Goal: Information Seeking & Learning: Find specific fact

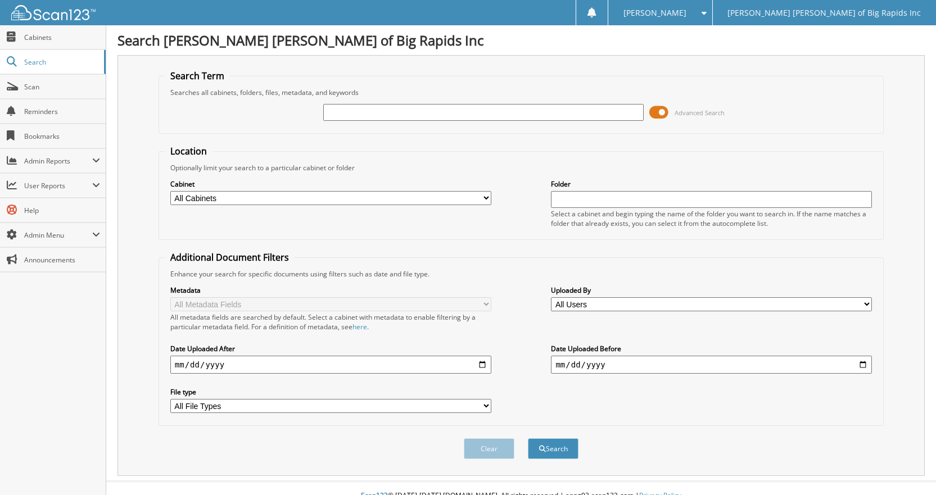
type input "w"
type input "v"
type input "VESCO OIL"
click at [545, 447] on button "Search" at bounding box center [553, 449] width 51 height 21
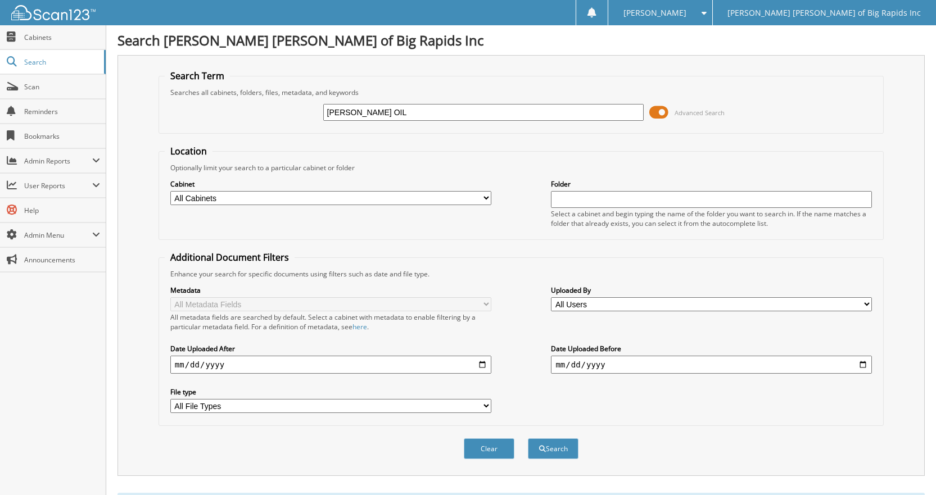
click at [545, 447] on button "Search" at bounding box center [553, 449] width 51 height 21
click at [62, 61] on span "Search" at bounding box center [61, 62] width 74 height 10
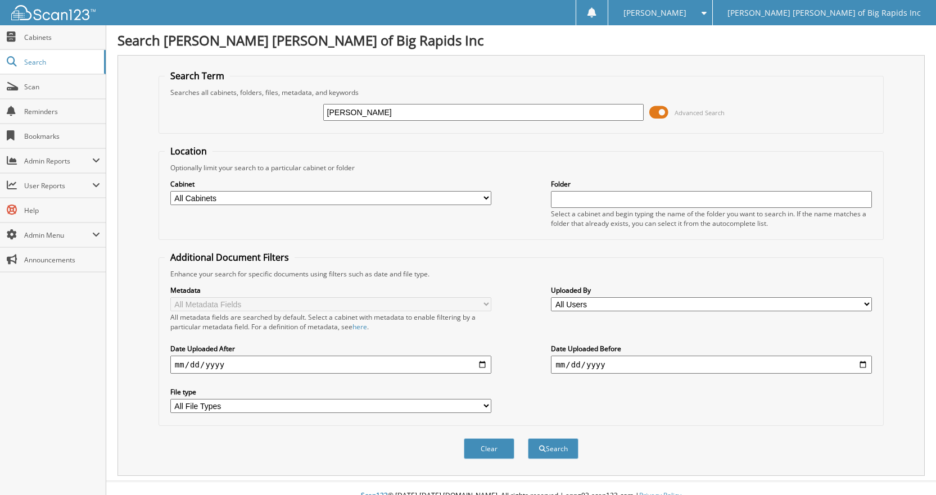
type input "[PERSON_NAME]"
click at [528, 439] on button "Search" at bounding box center [553, 449] width 51 height 21
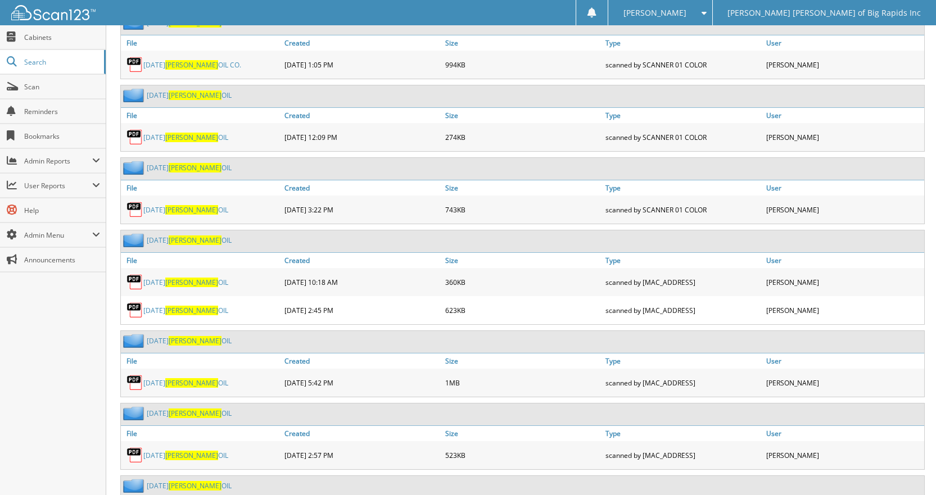
scroll to position [5510, 0]
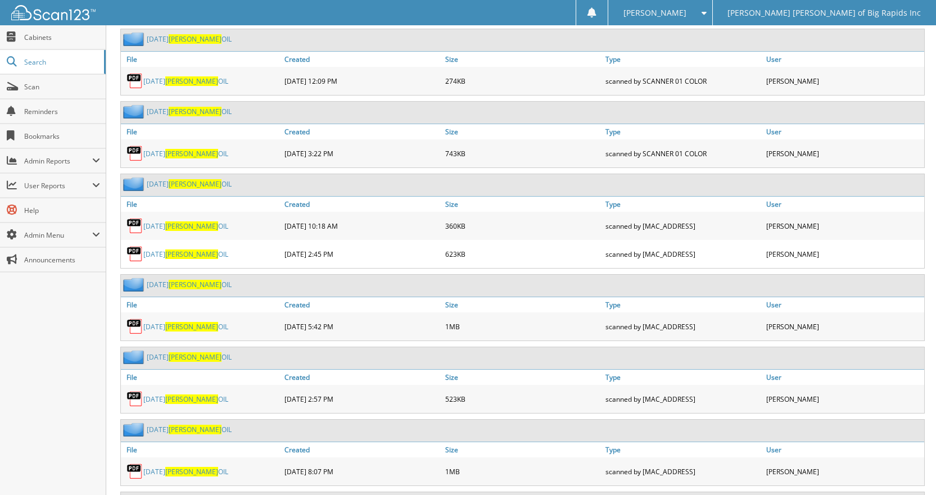
click at [161, 327] on link "25 FEB VESCO OIL" at bounding box center [185, 327] width 85 height 10
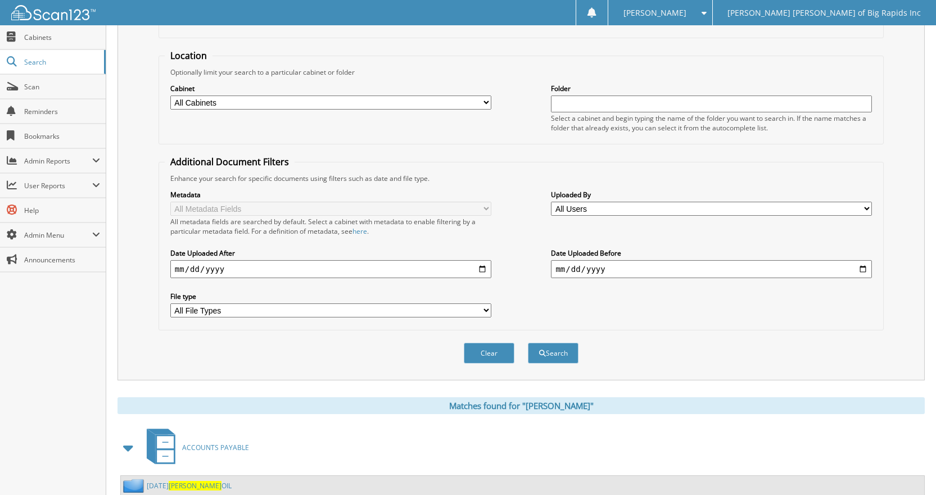
scroll to position [0, 0]
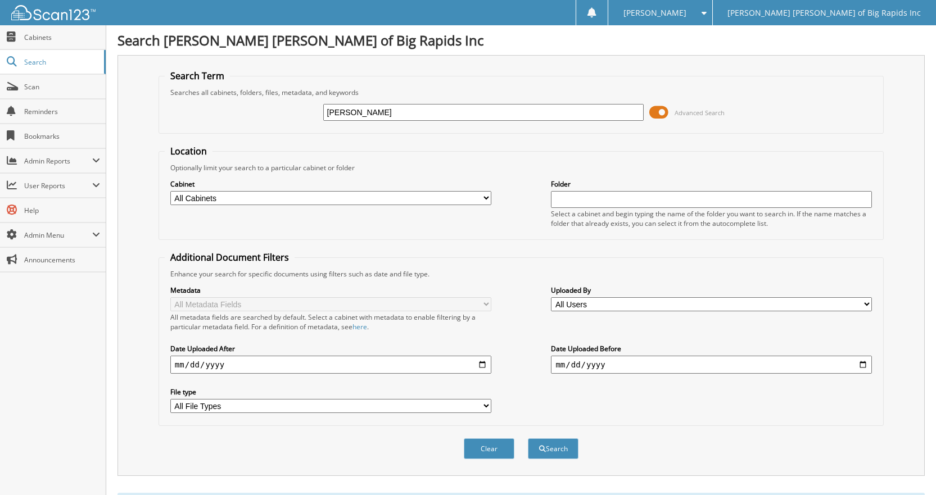
drag, startPoint x: 364, startPoint y: 110, endPoint x: 313, endPoint y: 110, distance: 50.6
click at [313, 110] on div "VESCO Advanced Search" at bounding box center [521, 112] width 713 height 30
type input "C [PERSON_NAME]"
click at [549, 450] on button "Search" at bounding box center [553, 449] width 51 height 21
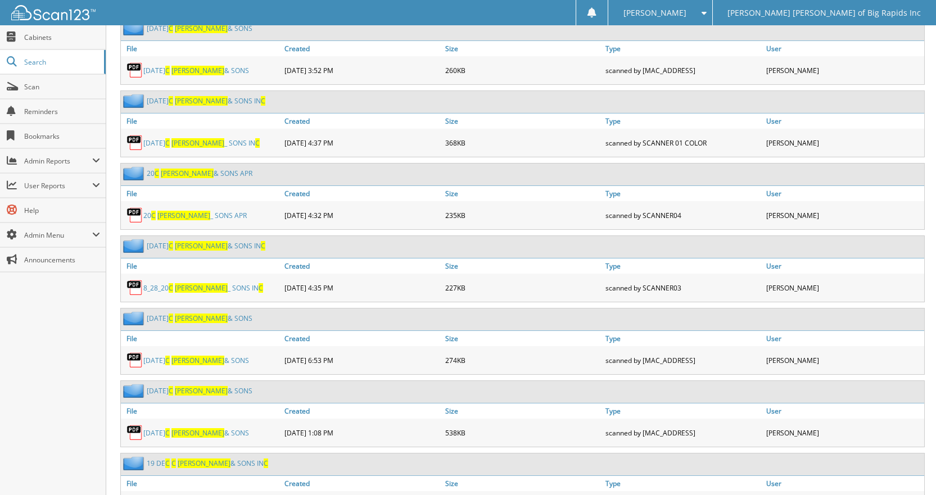
scroll to position [956, 0]
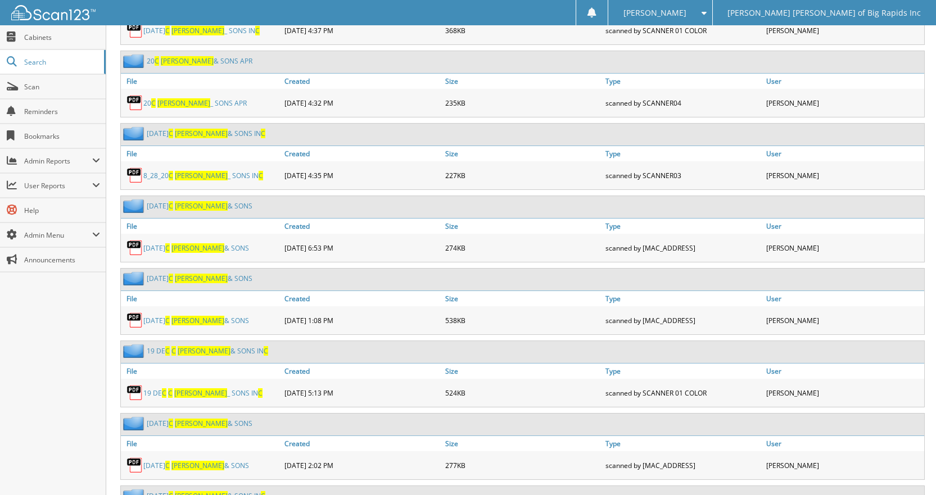
click at [168, 319] on span "C" at bounding box center [167, 321] width 4 height 10
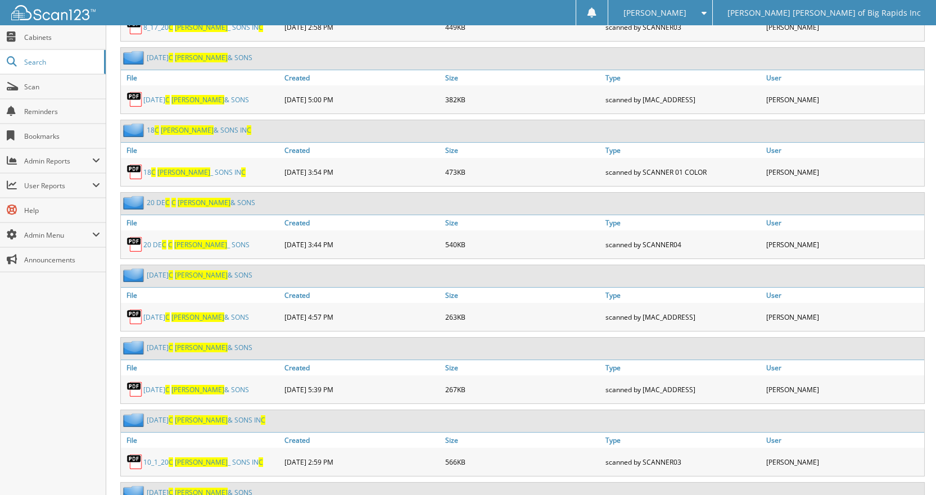
scroll to position [2793, 0]
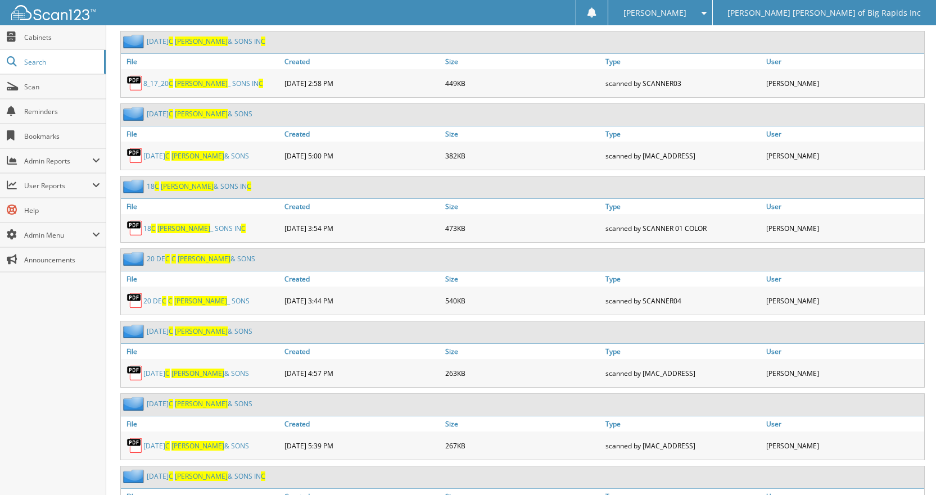
click at [195, 152] on span "[PERSON_NAME]" at bounding box center [197, 156] width 53 height 10
click at [164, 151] on link "25 MAY C STODDARD & SONS" at bounding box center [196, 156] width 106 height 10
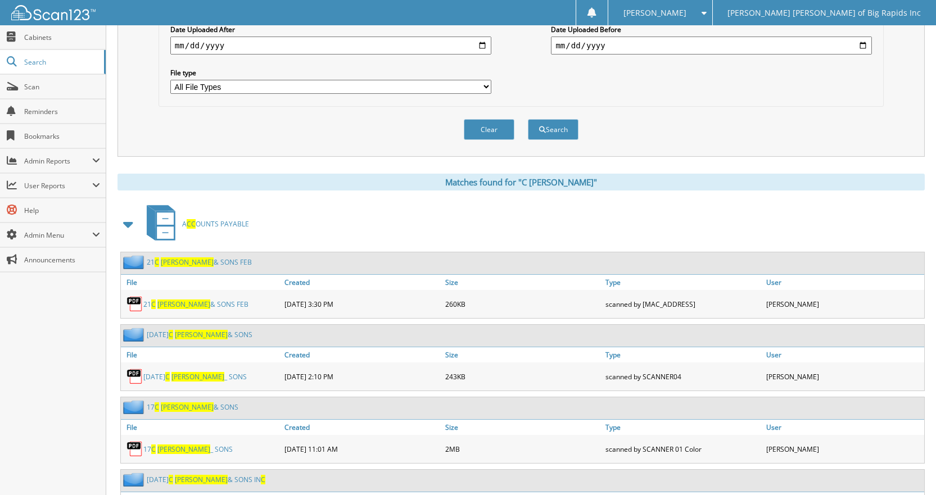
scroll to position [0, 0]
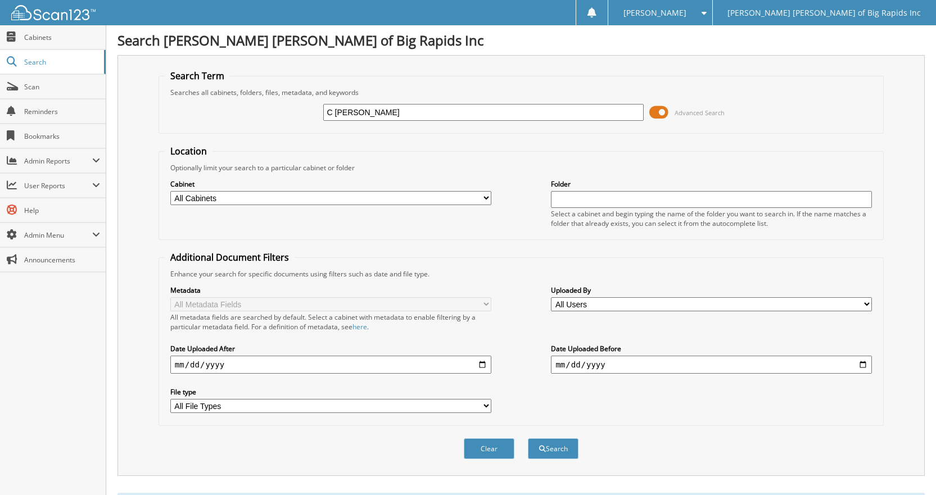
click at [394, 109] on input "C STODDARD" at bounding box center [483, 112] width 321 height 17
click at [32, 37] on span "Cabinets" at bounding box center [62, 38] width 76 height 10
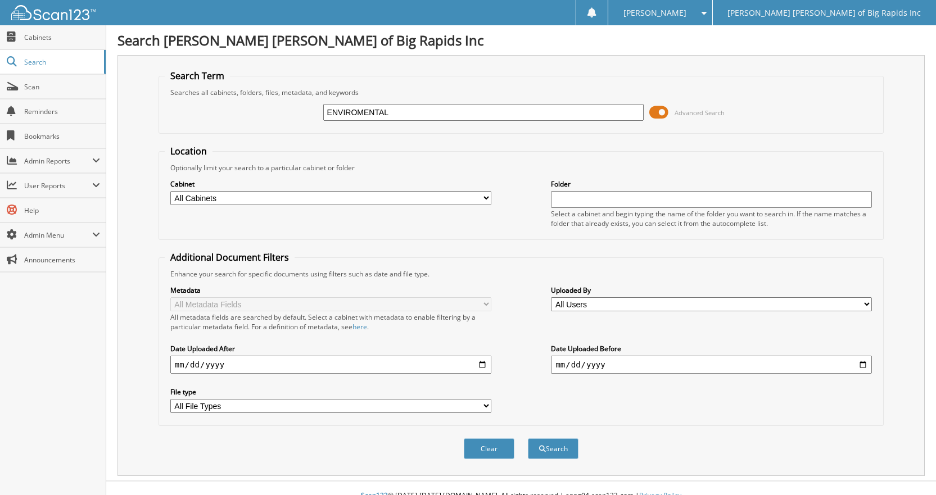
type input "ENVIROMENTAL"
click at [528, 439] on button "Search" at bounding box center [553, 449] width 51 height 21
click at [395, 111] on input "ENVIROMENTAL" at bounding box center [483, 112] width 321 height 17
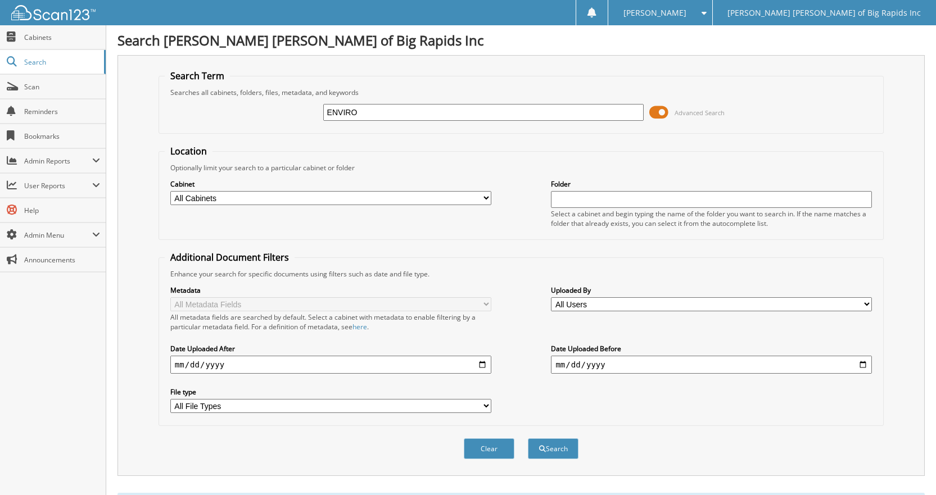
type input "ENVIRO"
click at [528, 439] on button "Search" at bounding box center [553, 449] width 51 height 21
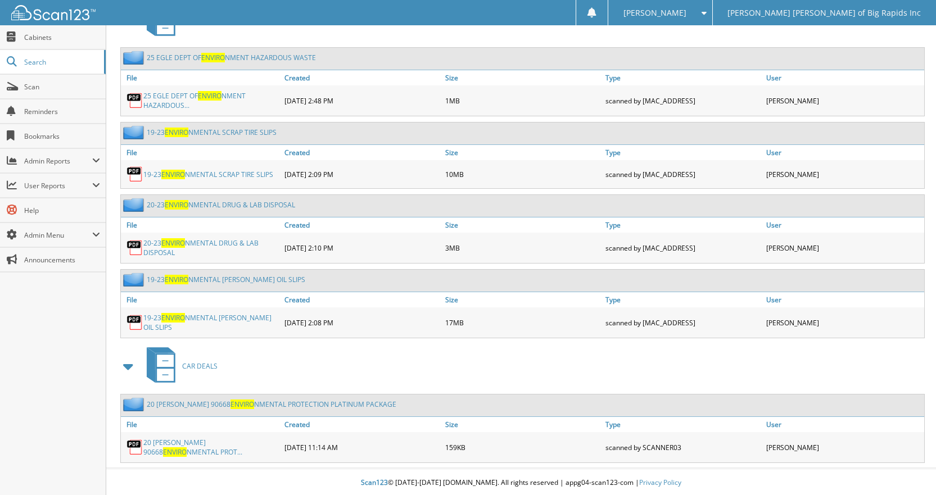
scroll to position [681, 0]
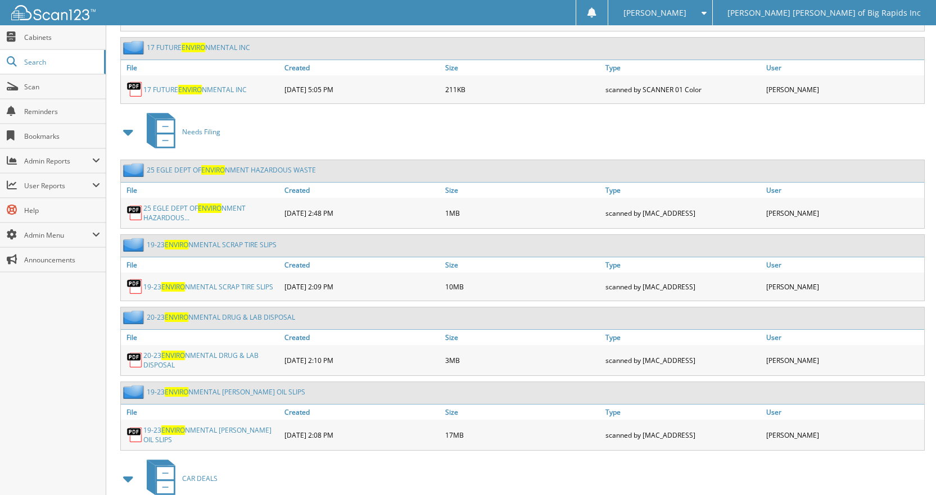
click at [184, 209] on link "25 EGLE DEPT OF ENVIRO NMENT HAZARDOUS..." at bounding box center [211, 213] width 136 height 19
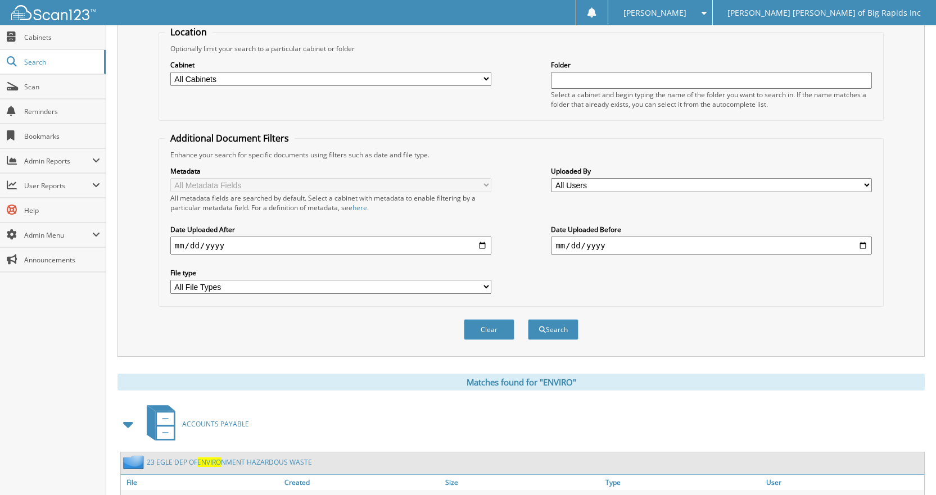
scroll to position [0, 0]
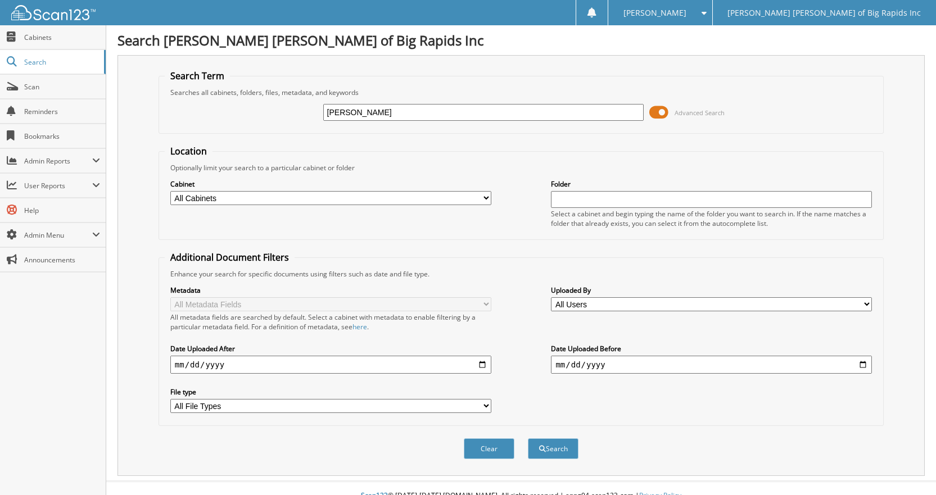
type input "[PERSON_NAME]"
click at [528, 439] on button "Search" at bounding box center [553, 449] width 51 height 21
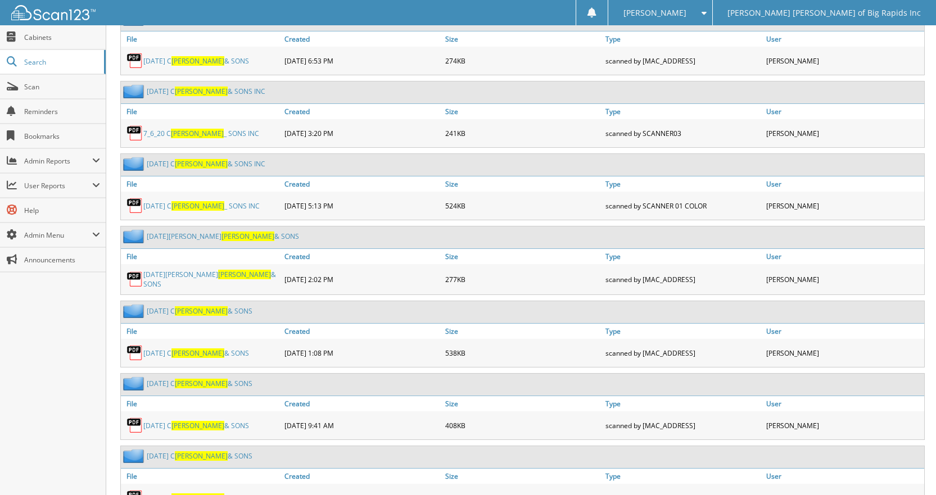
scroll to position [1687, 0]
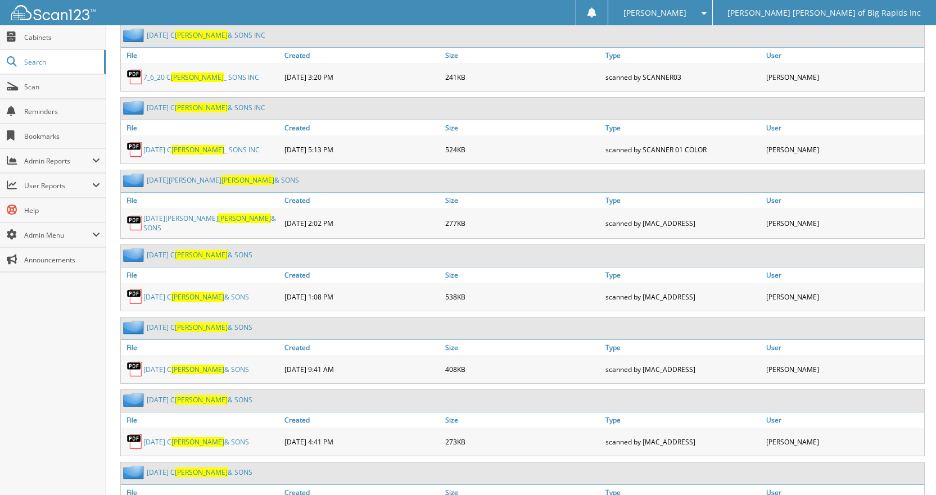
click at [195, 296] on span "[PERSON_NAME]" at bounding box center [197, 297] width 53 height 10
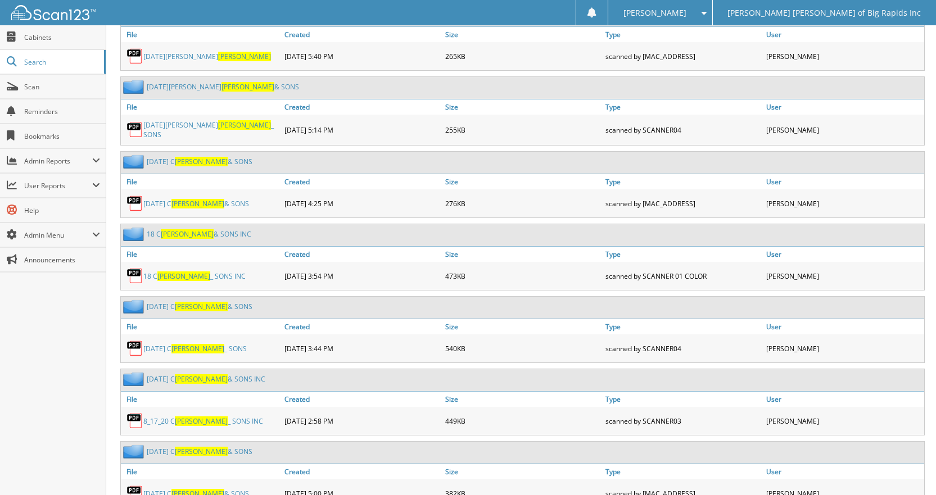
scroll to position [3149, 0]
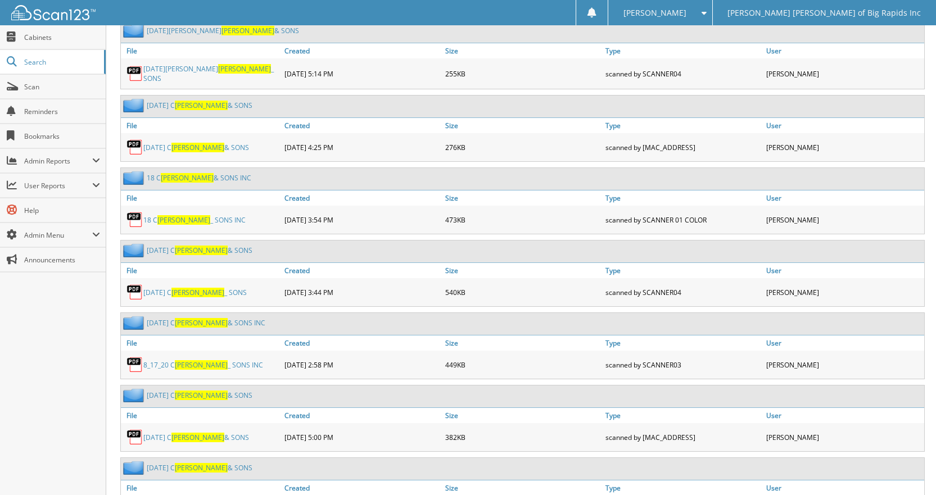
click at [178, 433] on span "[PERSON_NAME]" at bounding box center [197, 438] width 53 height 10
